Goal: Information Seeking & Learning: Learn about a topic

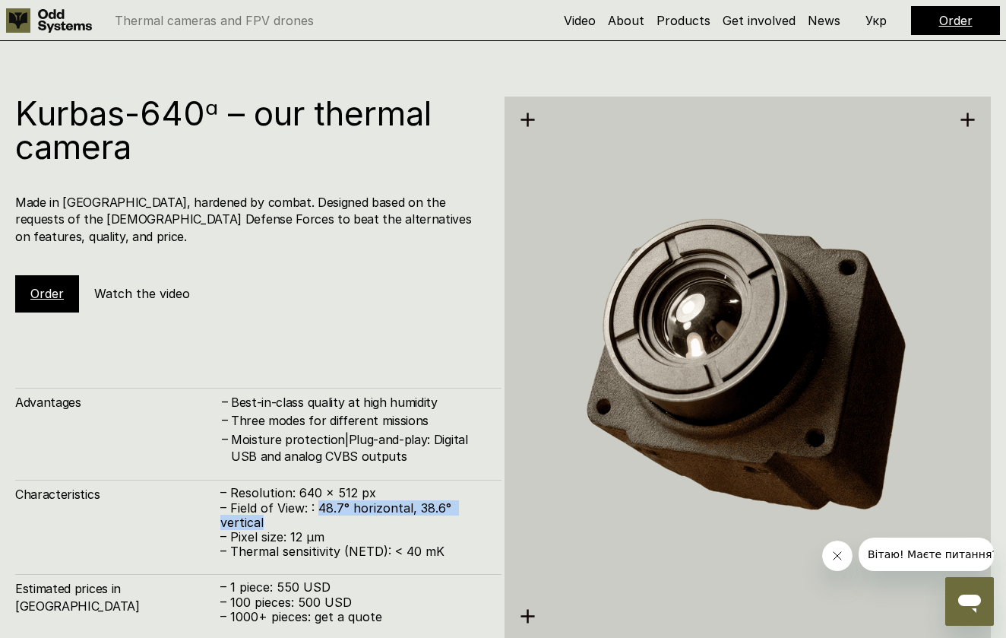
scroll to position [3145, 0]
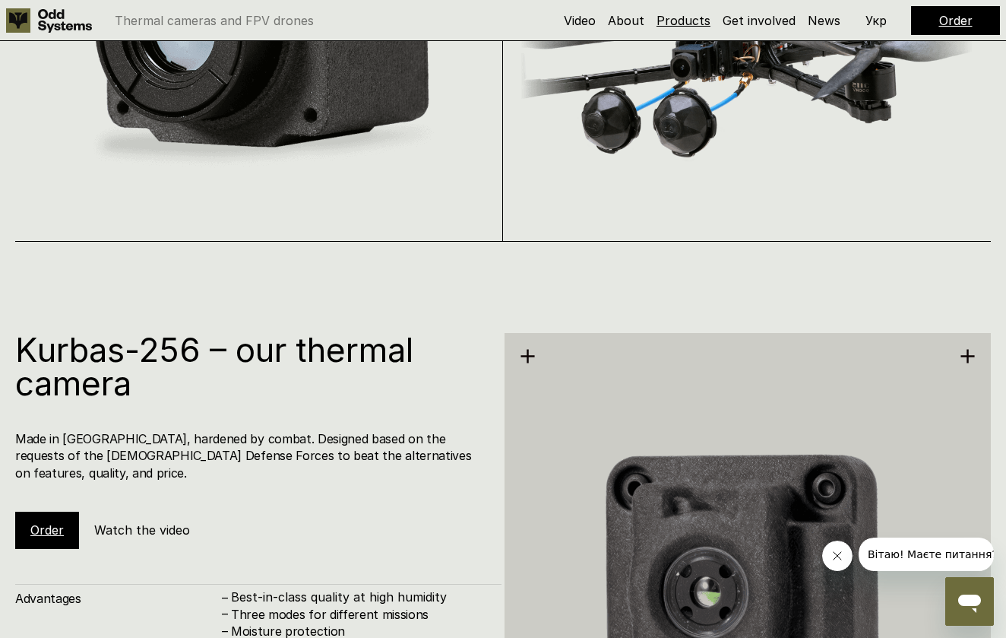
click at [673, 15] on link "Products" at bounding box center [684, 20] width 54 height 15
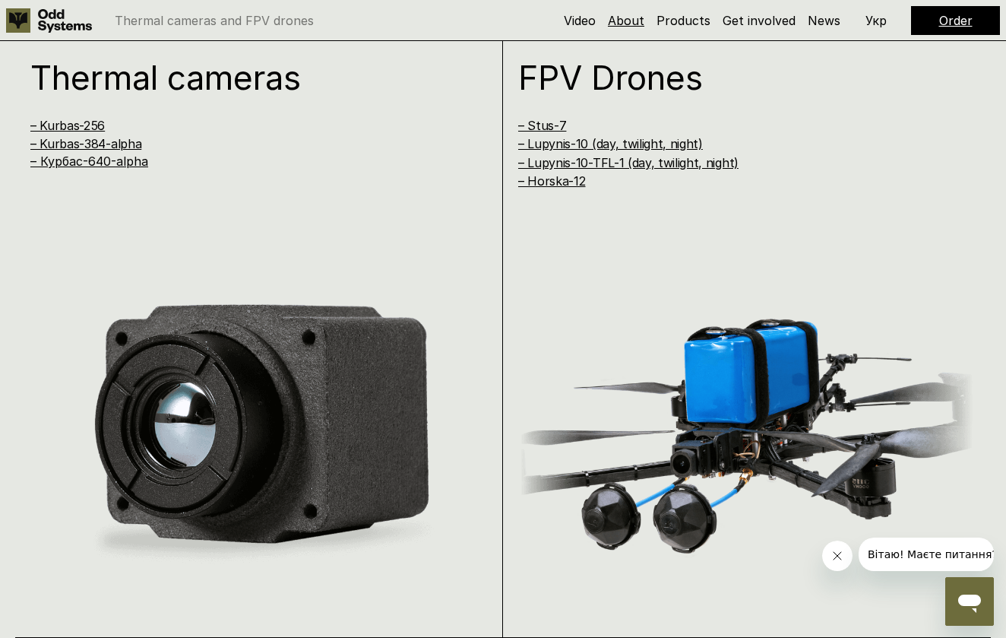
click at [645, 20] on link "About" at bounding box center [626, 20] width 36 height 15
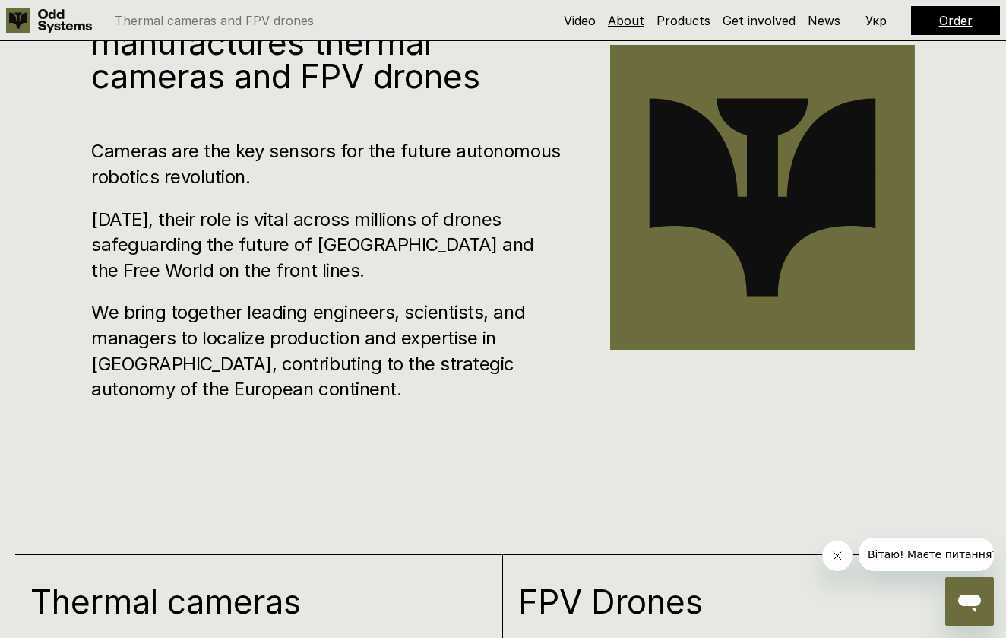
scroll to position [641, 0]
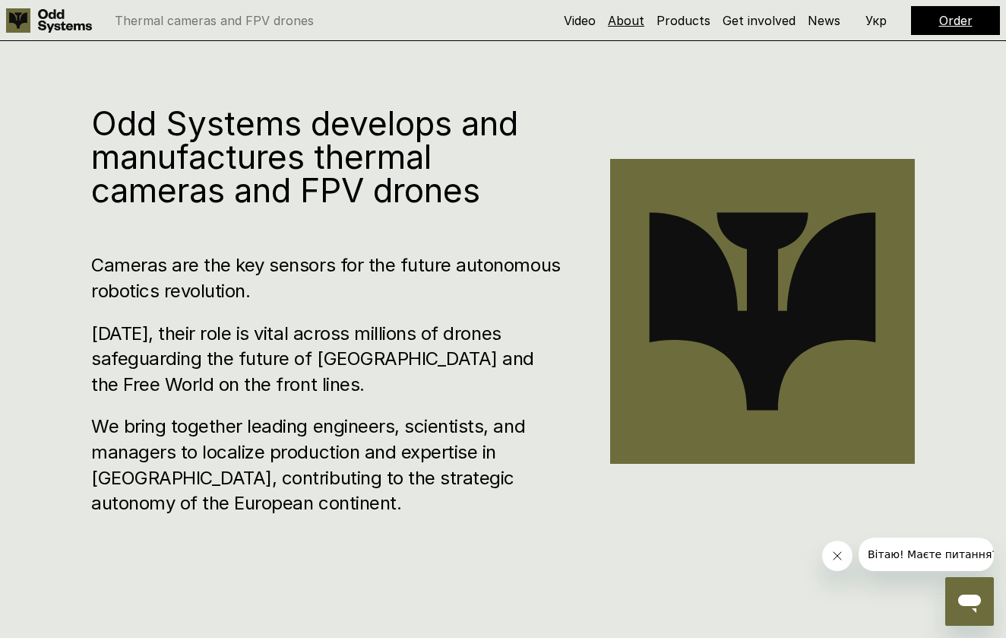
click at [645, 20] on link "About" at bounding box center [626, 20] width 36 height 15
click at [876, 15] on p "Укр" at bounding box center [876, 20] width 21 height 12
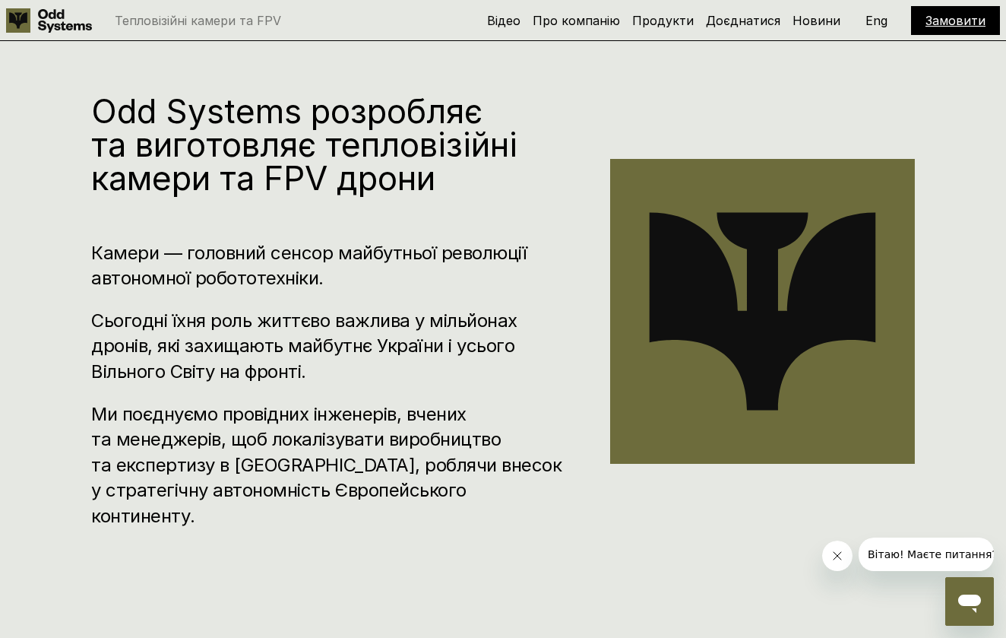
click at [860, 21] on div "Відео Про компанію Продукти Доєднатися Новини Замовити Eng" at bounding box center [743, 20] width 513 height 29
click at [868, 21] on p "Eng" at bounding box center [877, 20] width 22 height 12
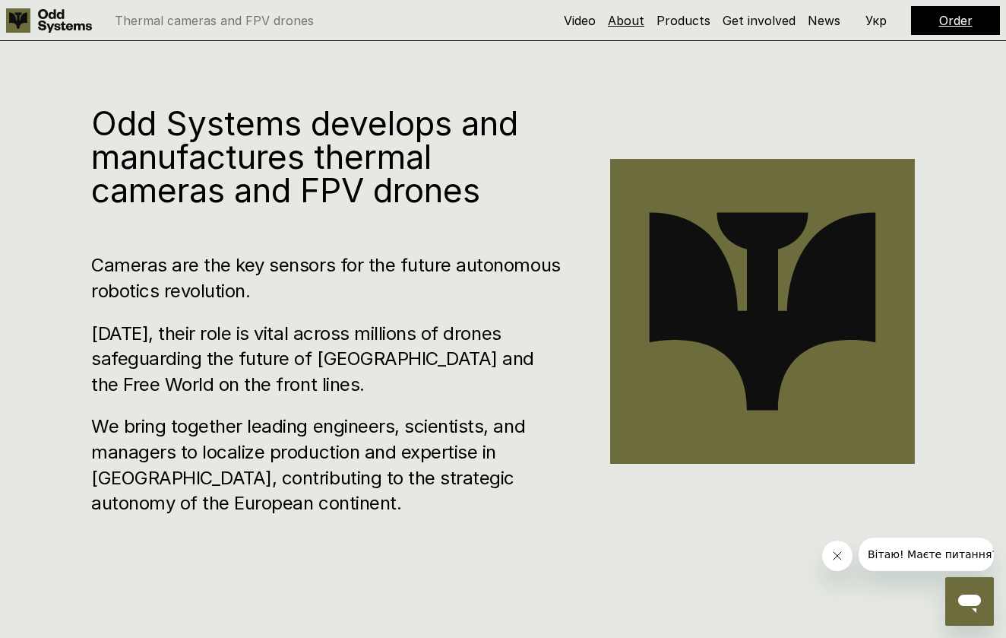
click at [640, 27] on link "About" at bounding box center [626, 20] width 36 height 15
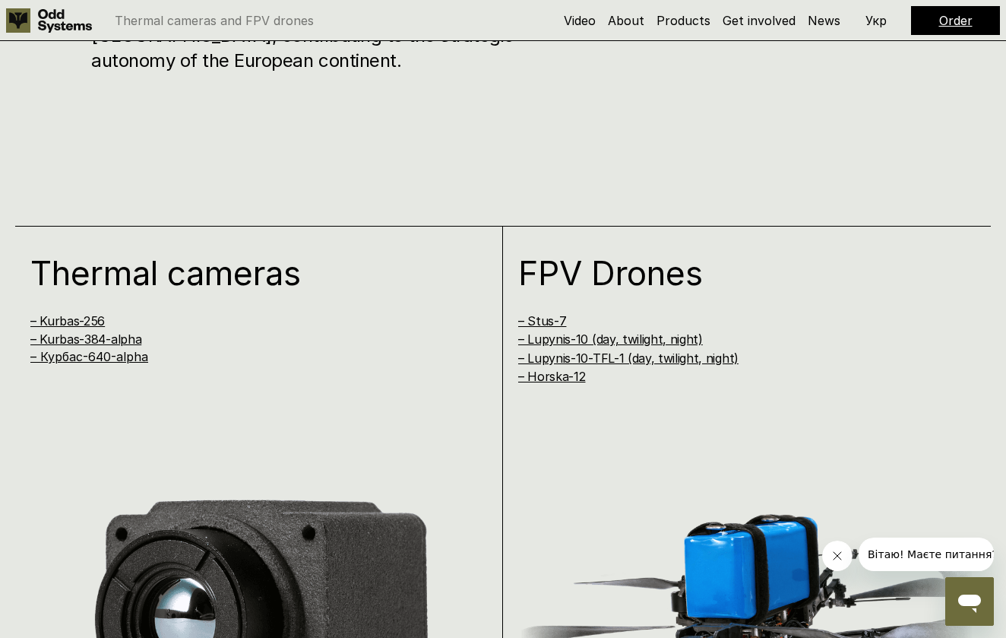
scroll to position [1130, 0]
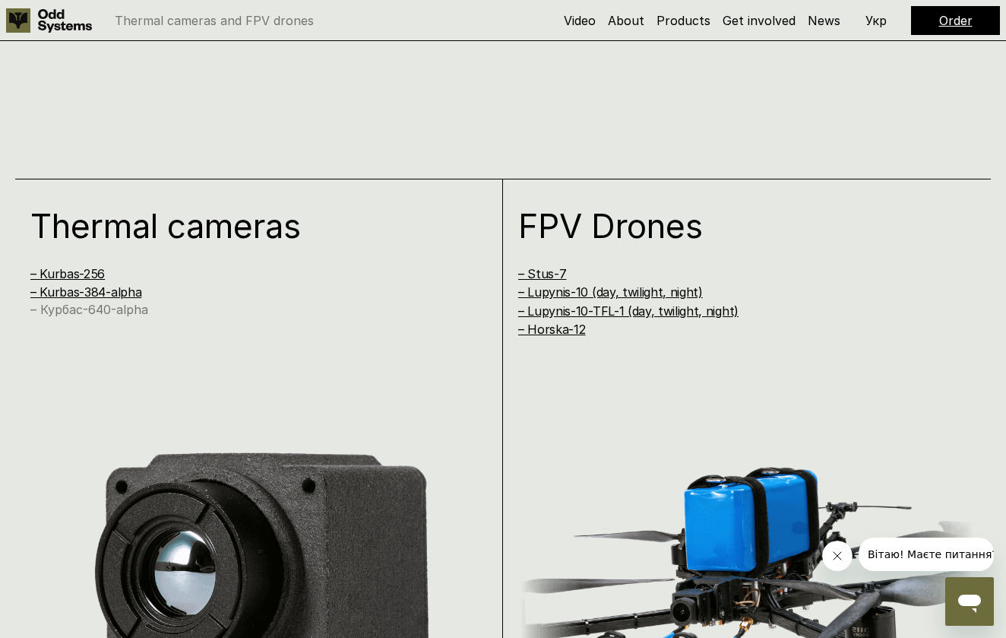
click at [132, 310] on link "– Курбас-640-alpha" at bounding box center [89, 309] width 118 height 15
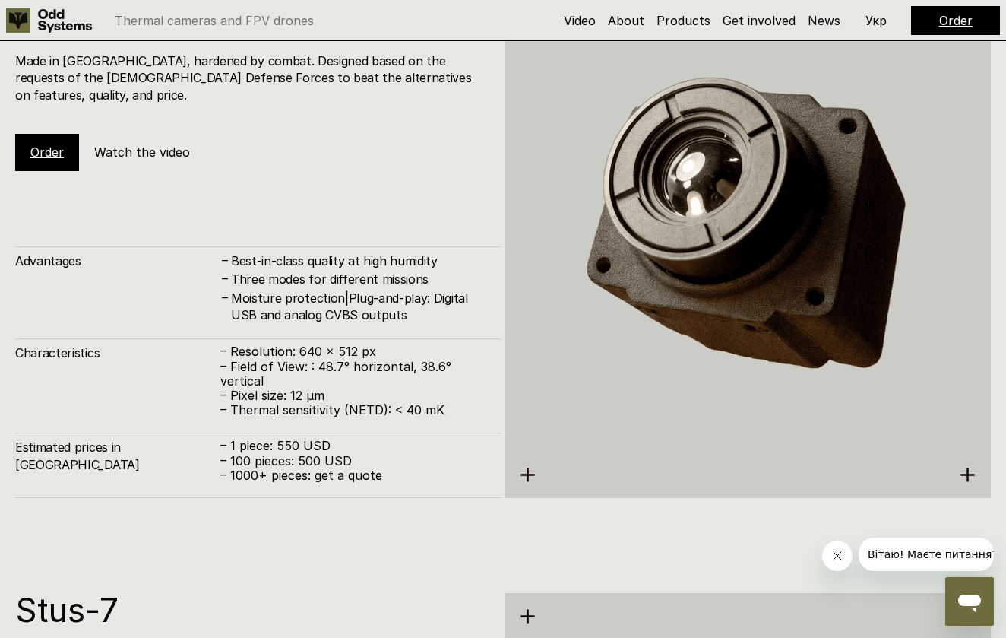
scroll to position [3265, 0]
